Goal: Information Seeking & Learning: Learn about a topic

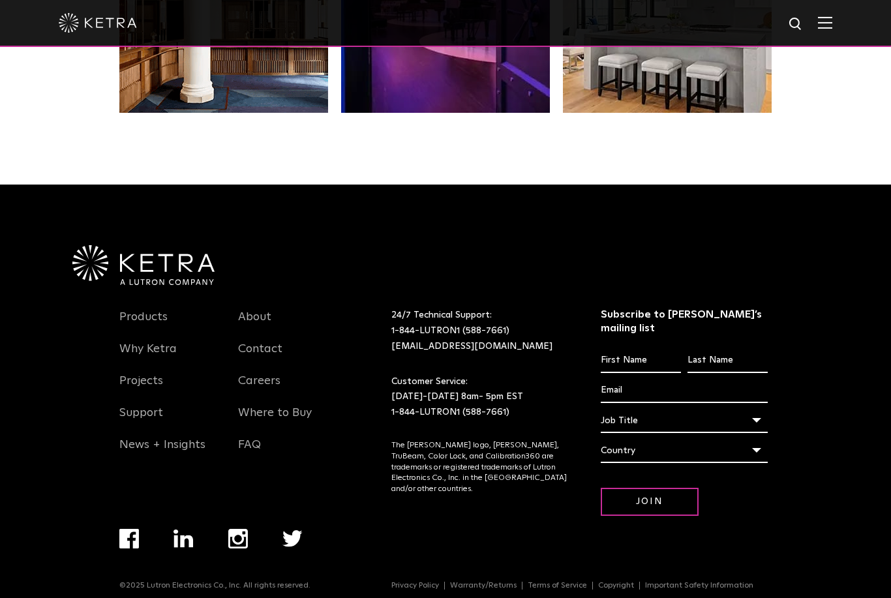
scroll to position [2742, 0]
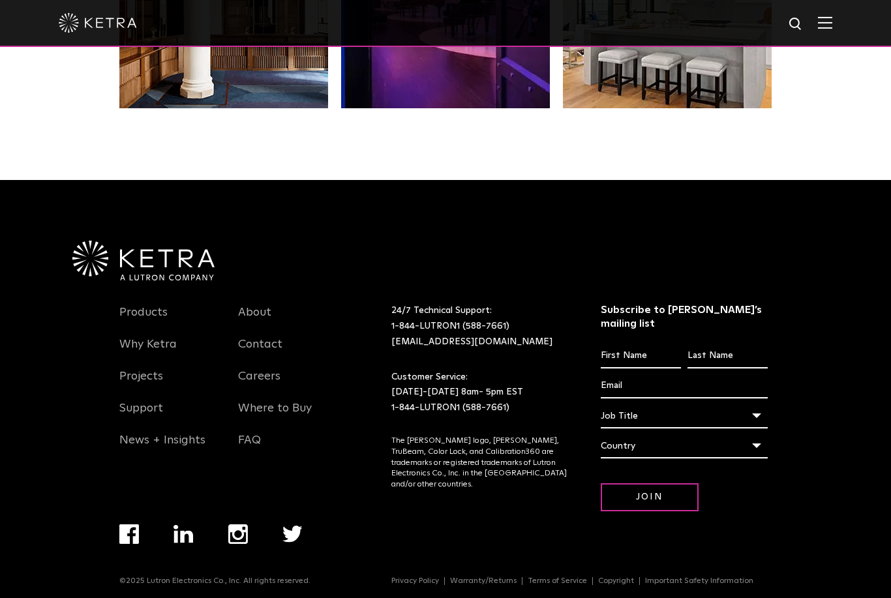
click at [139, 335] on link "Products" at bounding box center [143, 320] width 48 height 30
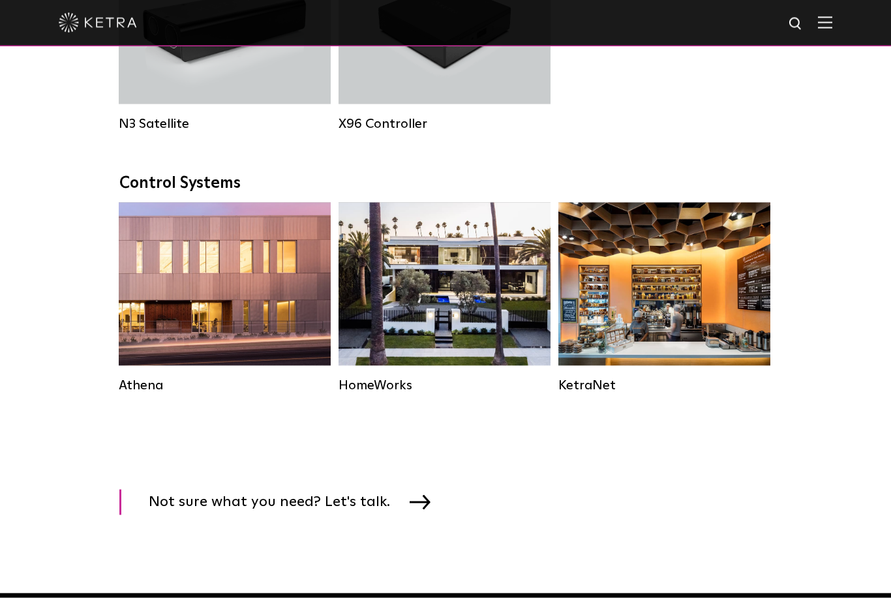
scroll to position [1833, 0]
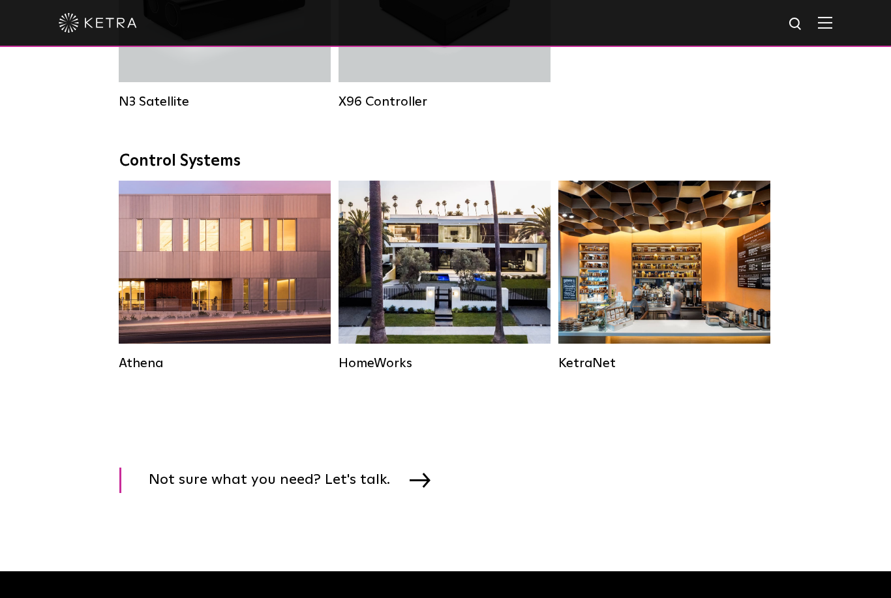
click at [373, 366] on div "HomeWorks" at bounding box center [445, 364] width 212 height 16
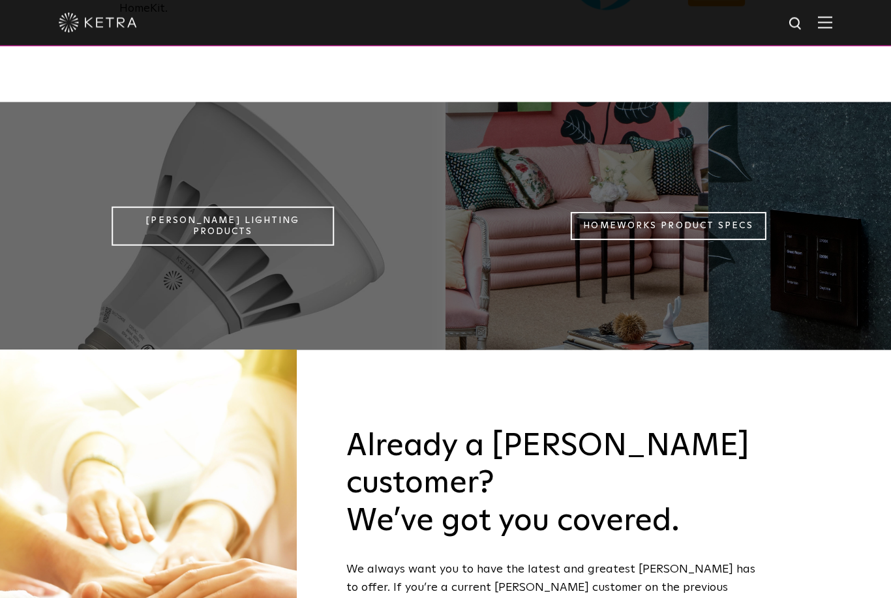
scroll to position [1167, 0]
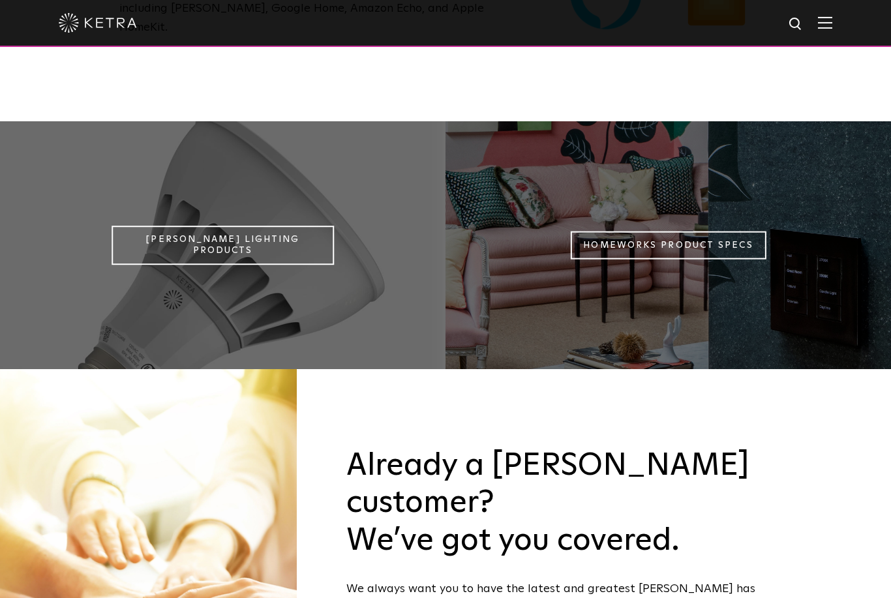
click at [200, 226] on link "[PERSON_NAME] Lighting Products" at bounding box center [223, 245] width 223 height 39
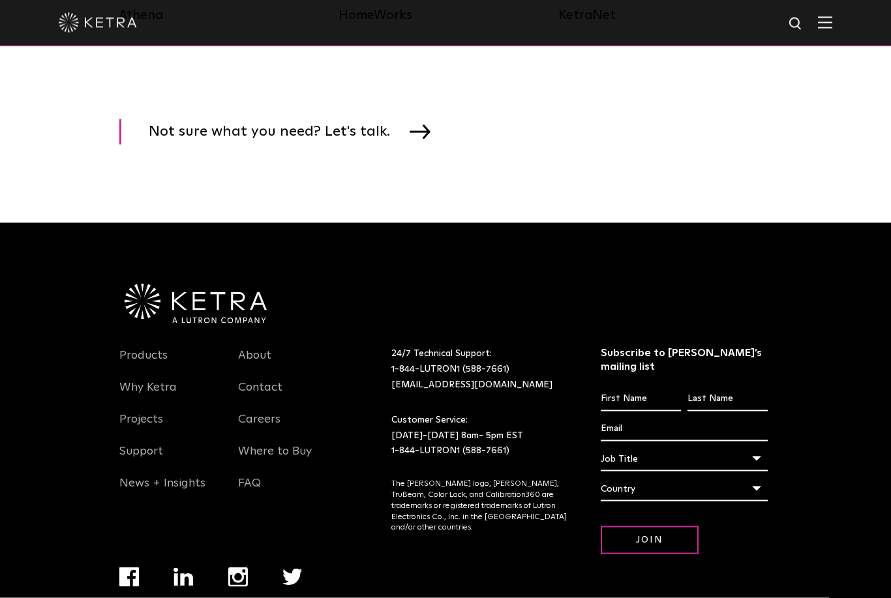
scroll to position [2190, 0]
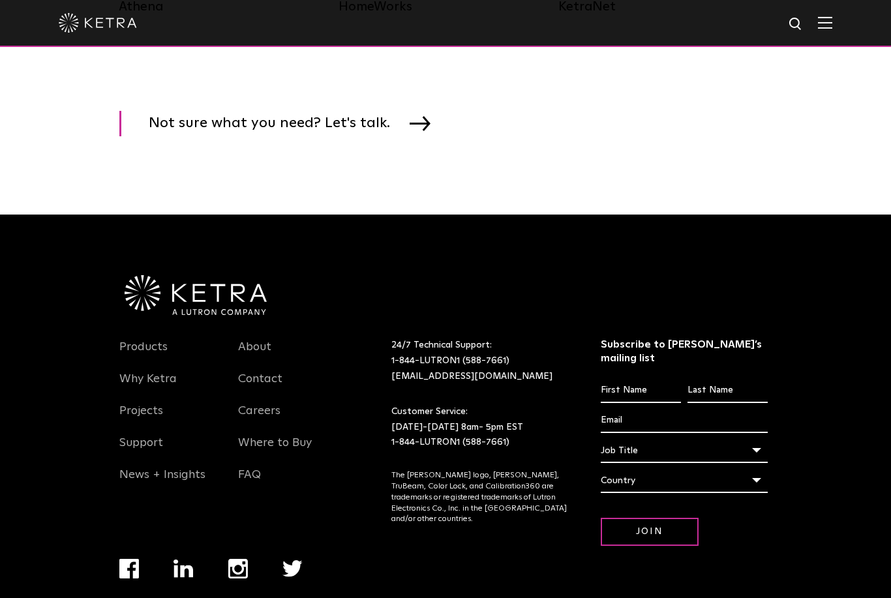
click at [245, 474] on link "FAQ" at bounding box center [249, 483] width 23 height 30
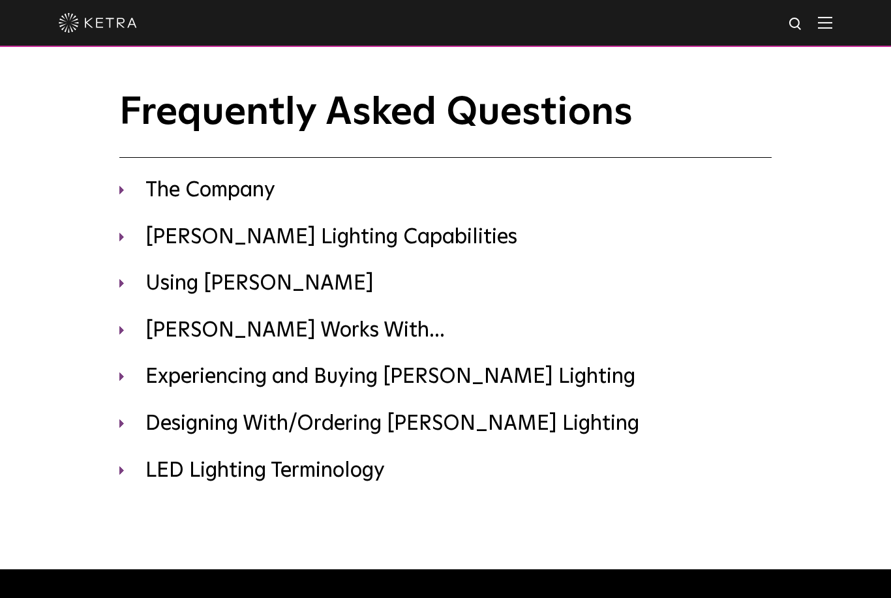
click at [176, 356] on div "The Company Where is [PERSON_NAME] headquartered? [PERSON_NAME] is headquartere…" at bounding box center [445, 330] width 652 height 307
click at [129, 333] on h3 "[PERSON_NAME] Works With..." at bounding box center [445, 331] width 652 height 27
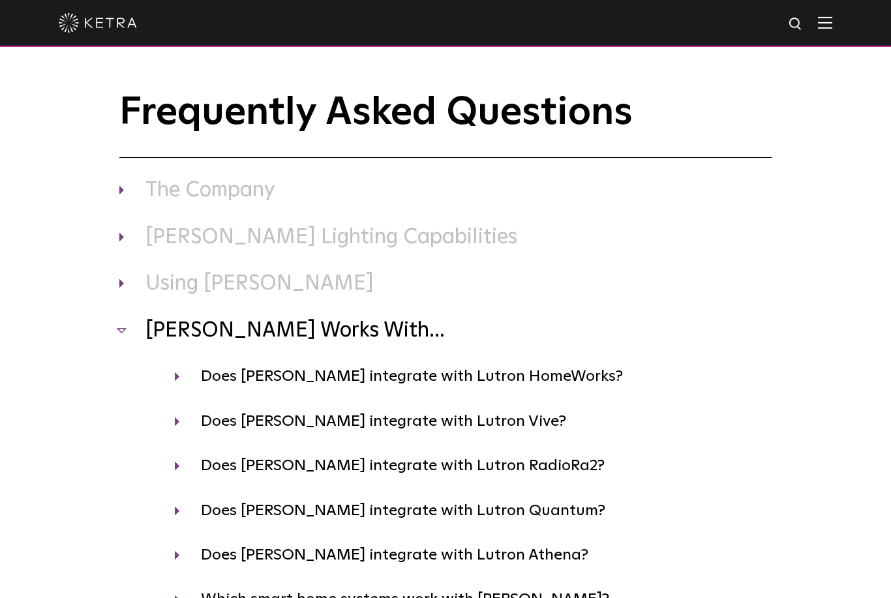
click at [136, 238] on h3 "[PERSON_NAME] Lighting Capabilities" at bounding box center [445, 237] width 652 height 27
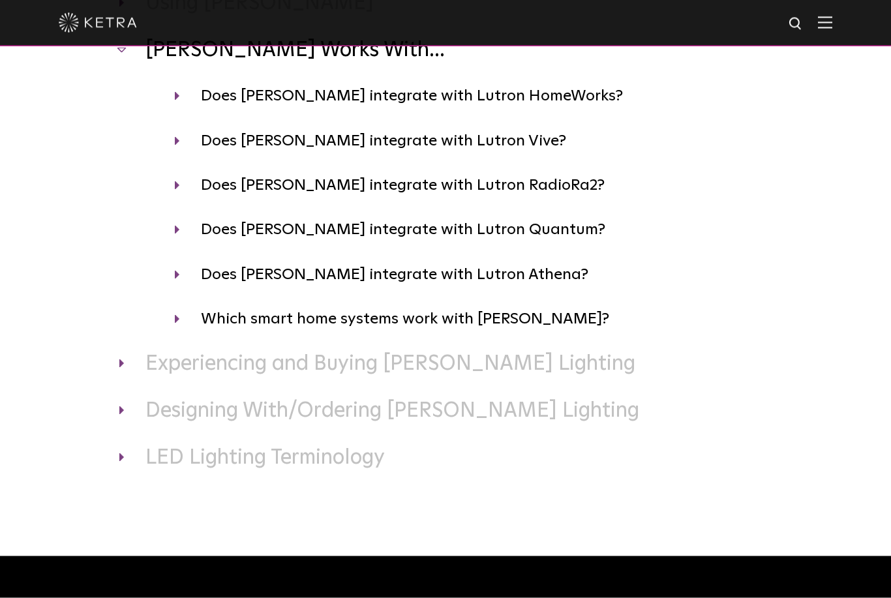
scroll to position [594, 0]
click at [121, 410] on h3 "Designing With/Ordering [PERSON_NAME] Lighting" at bounding box center [445, 410] width 652 height 27
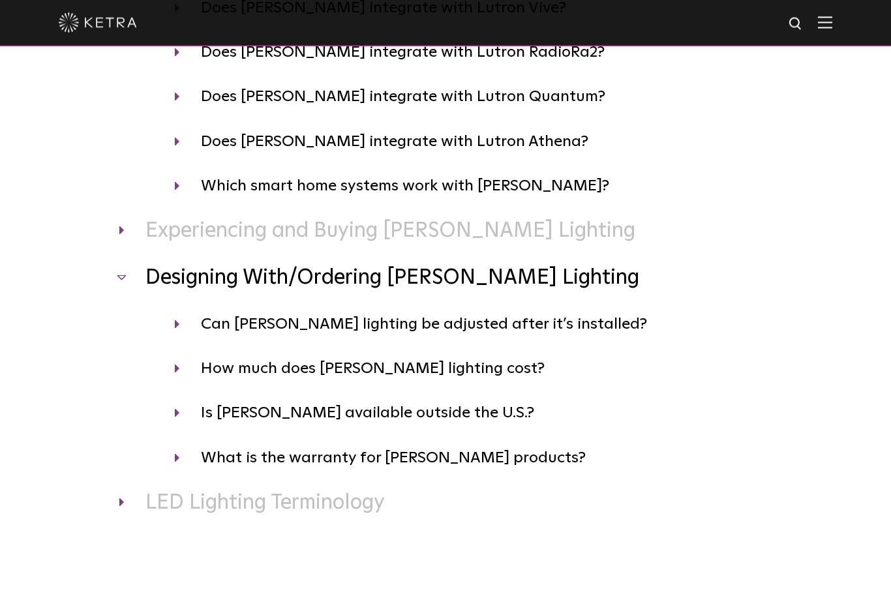
scroll to position [727, 0]
click at [191, 361] on h4 "How much does Ketra lighting cost?" at bounding box center [473, 368] width 597 height 25
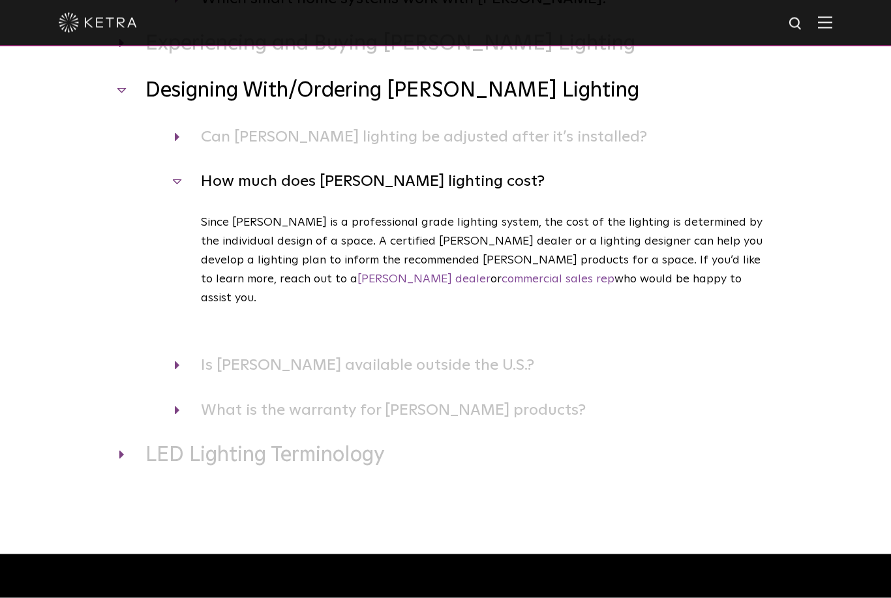
scroll to position [938, 0]
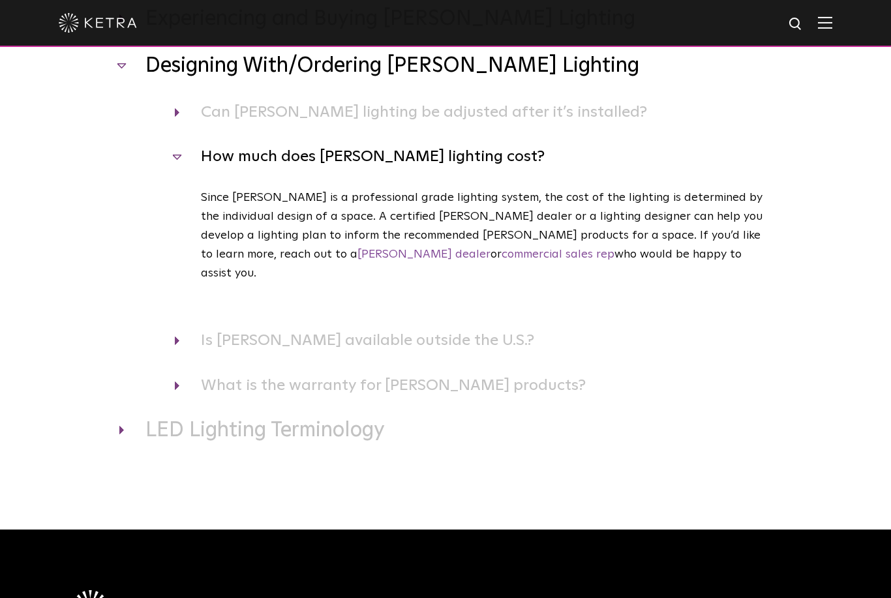
click at [176, 373] on h4 "What is the warranty for Ketra products?" at bounding box center [473, 385] width 597 height 25
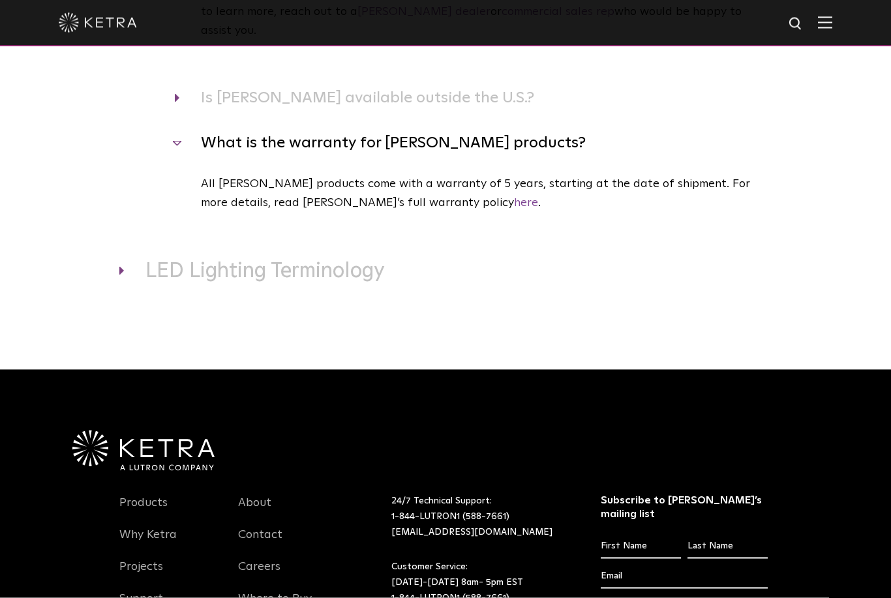
scroll to position [1182, 0]
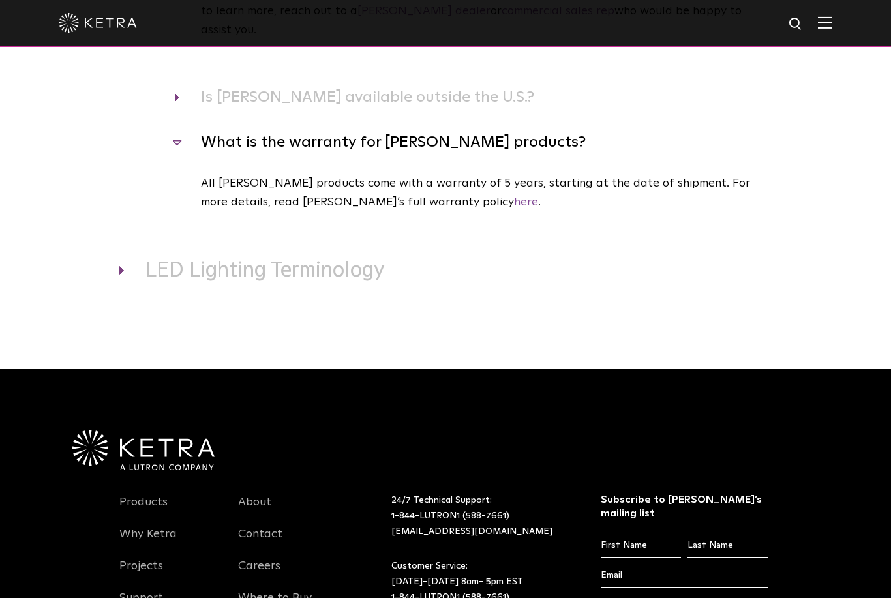
click at [129, 258] on h3 "LED Lighting Terminology" at bounding box center [445, 271] width 652 height 27
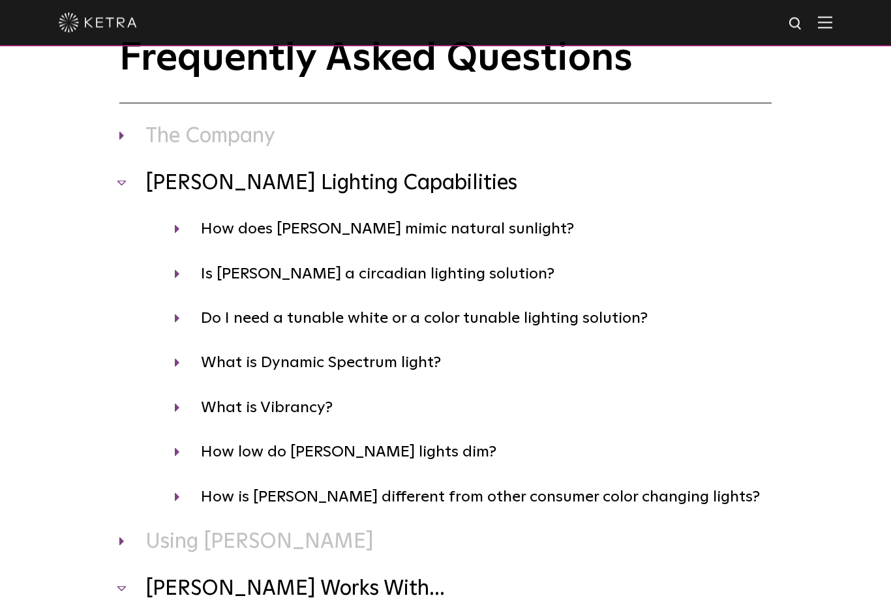
scroll to position [0, 0]
